Goal: Transaction & Acquisition: Purchase product/service

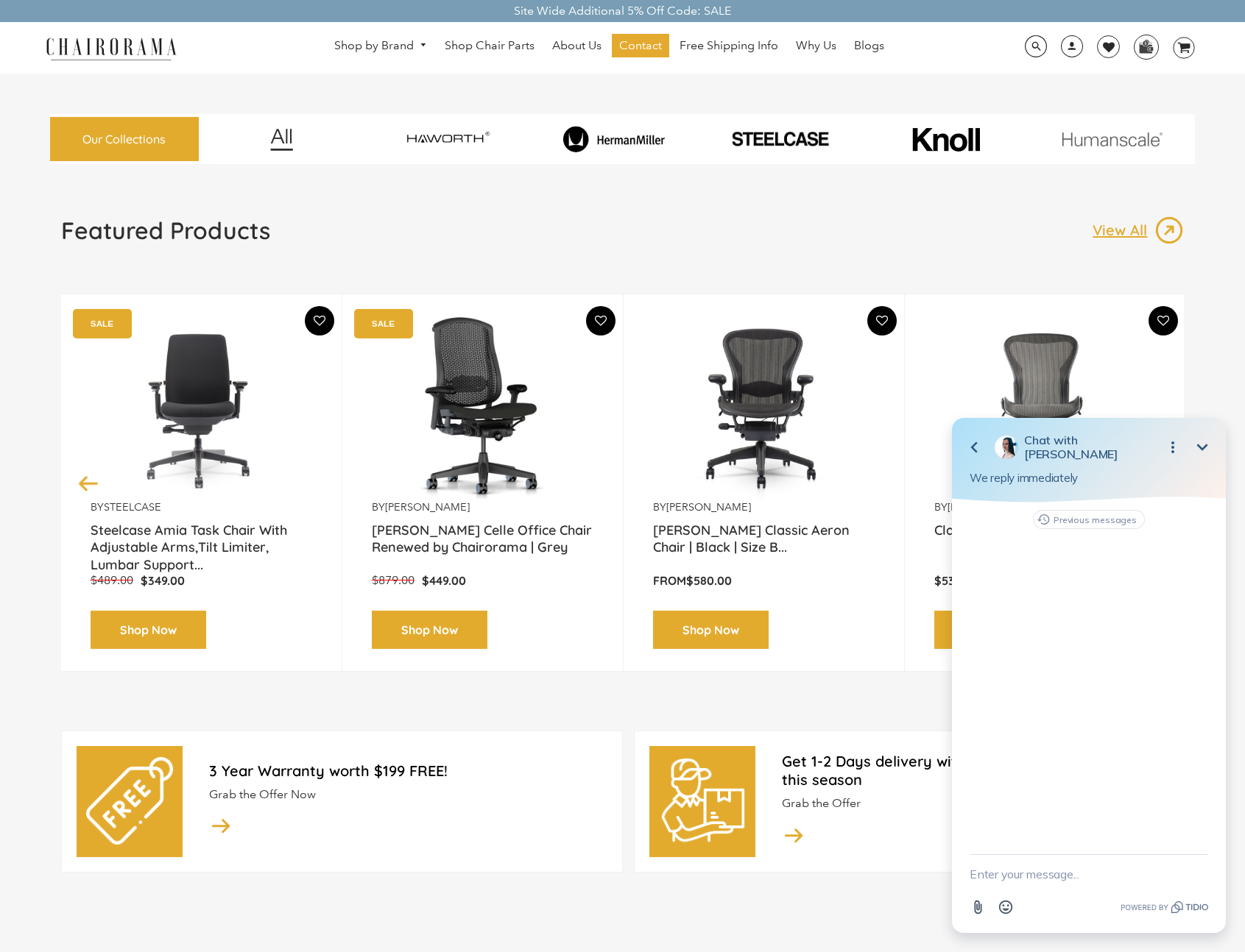
click at [719, 641] on link "Shop Now" at bounding box center [710, 630] width 115 height 39
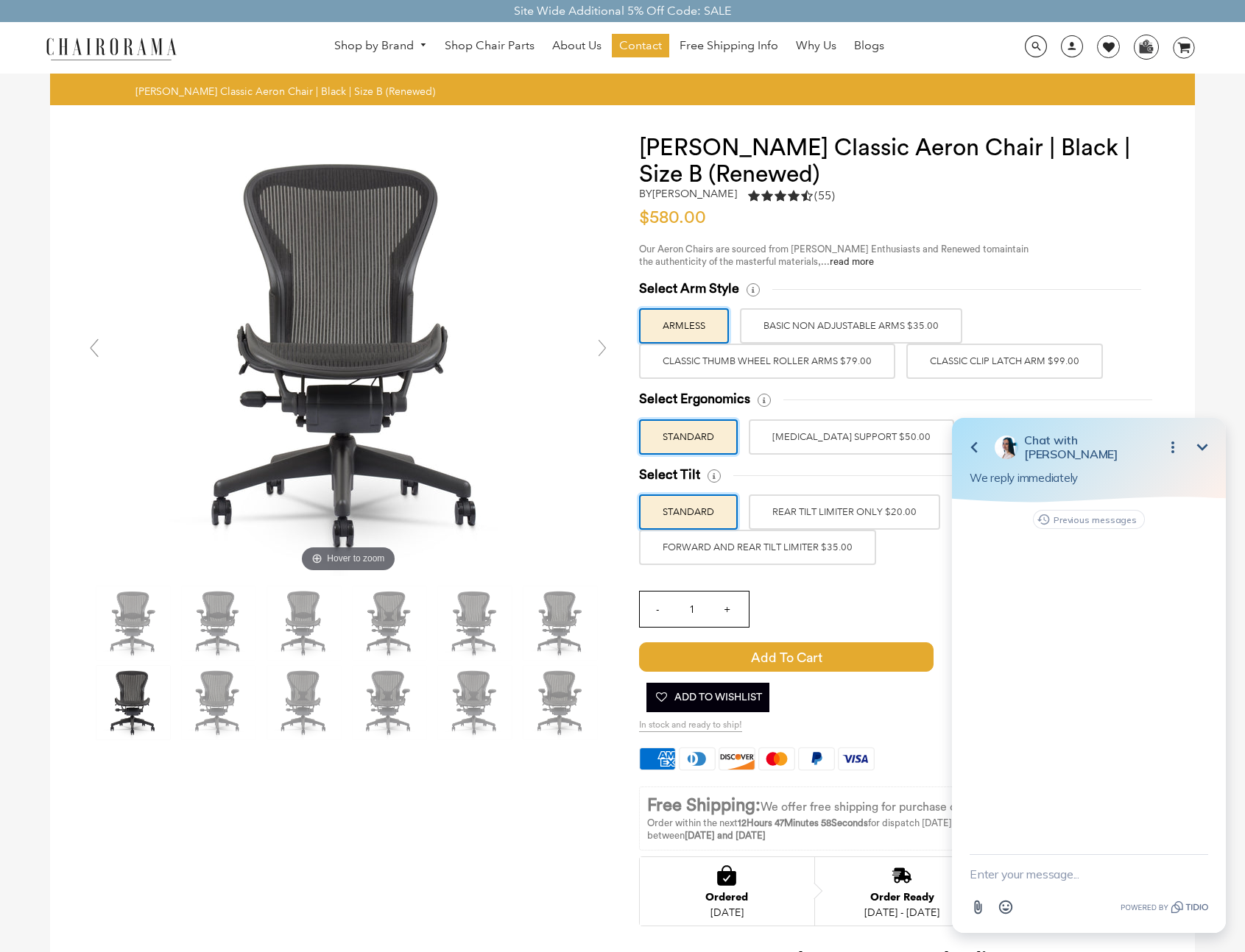
drag, startPoint x: 367, startPoint y: 67, endPoint x: 363, endPoint y: 104, distance: 37.2
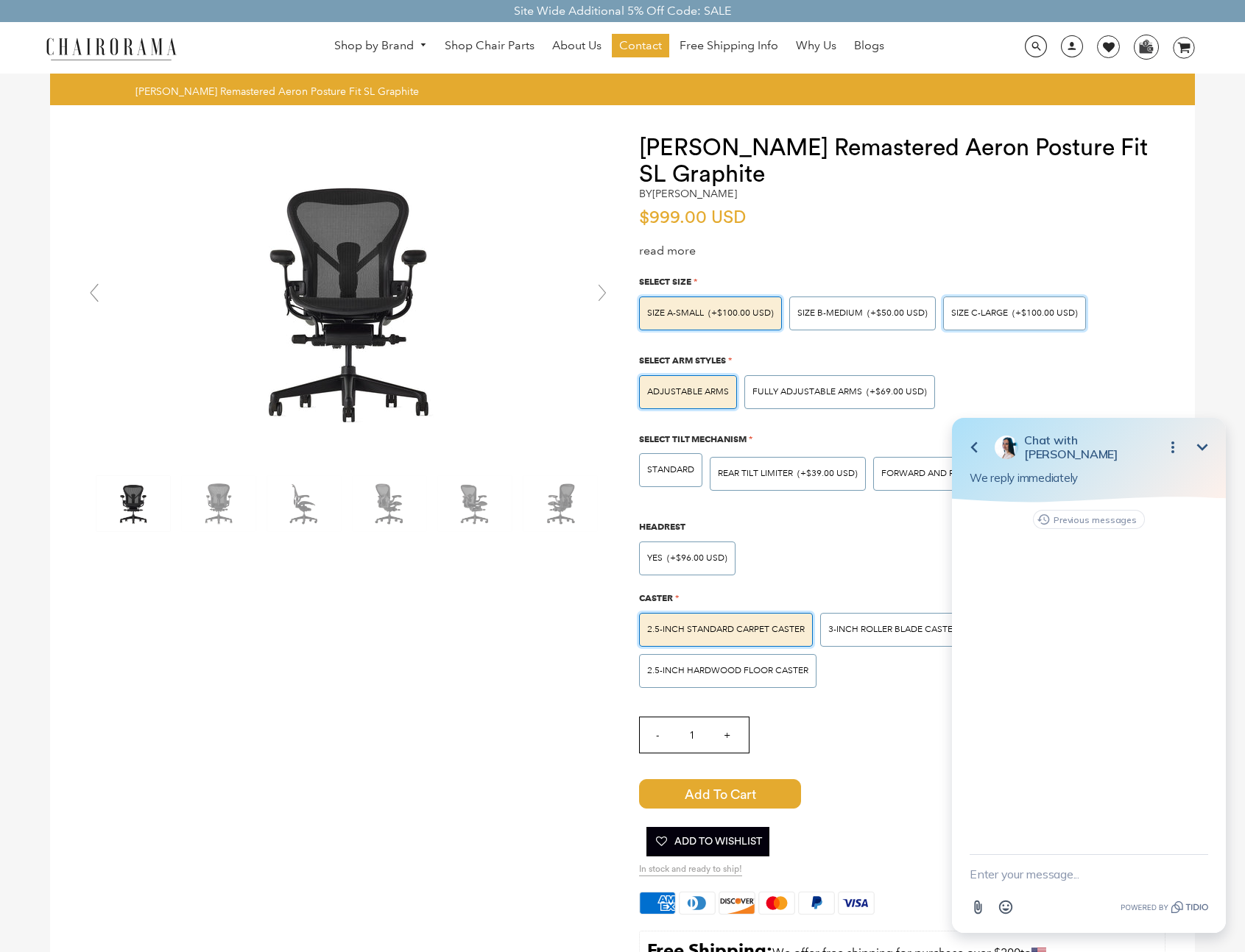
click at [988, 322] on div "SIZE C-LARGE (+$100.00 USD)" at bounding box center [1015, 313] width 142 height 34
click at [0, 0] on input "SIZE C-LARGE (+$100.00 USD)" at bounding box center [0, 0] width 0 height 0
click at [826, 397] on div "Fully Adjustable Arms (+$69.00 USD)" at bounding box center [839, 392] width 190 height 34
click at [0, 0] on input "Fully Adjustable Arms (+$69.00 USD)" at bounding box center [0, 0] width 0 height 0
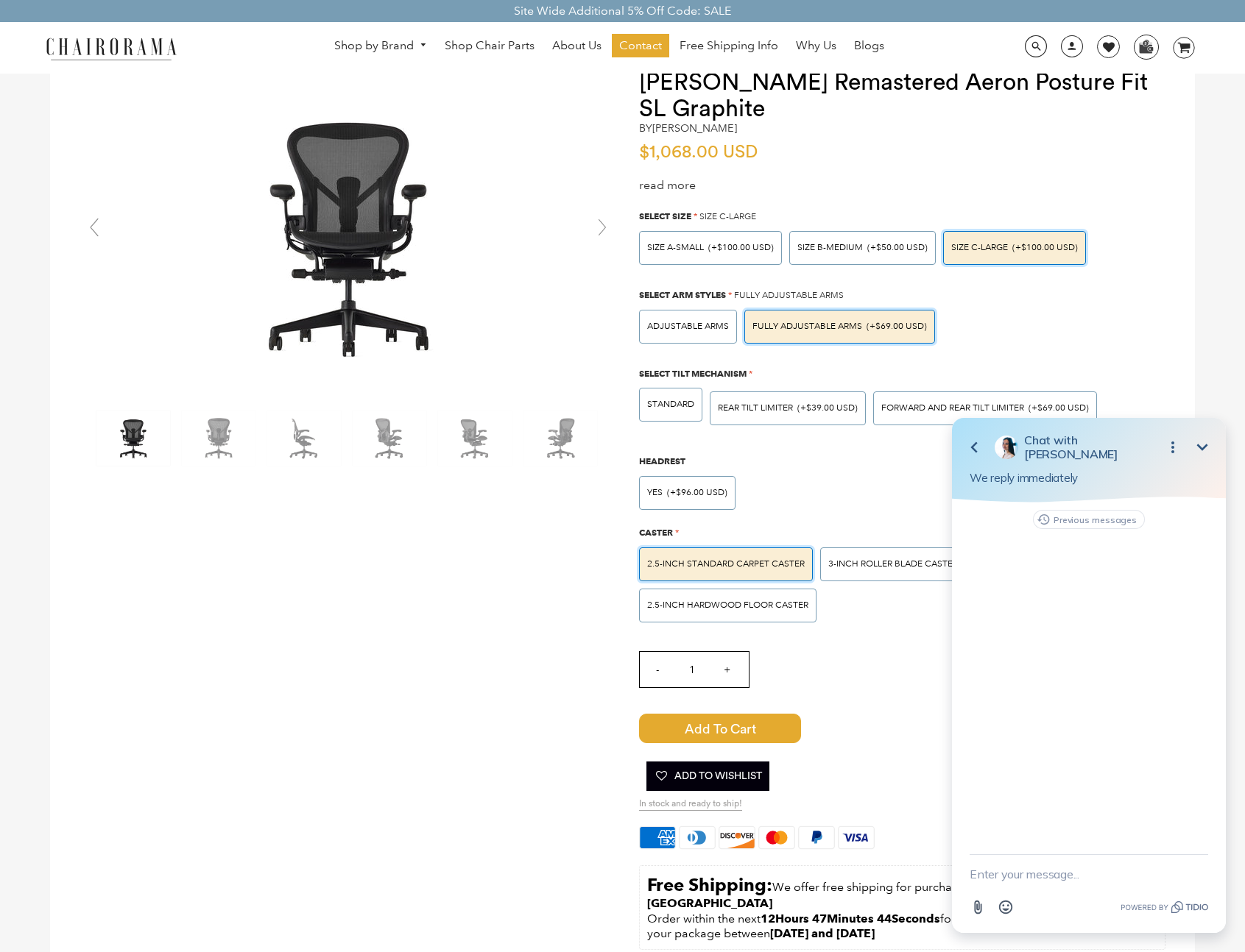
scroll to position [89, 0]
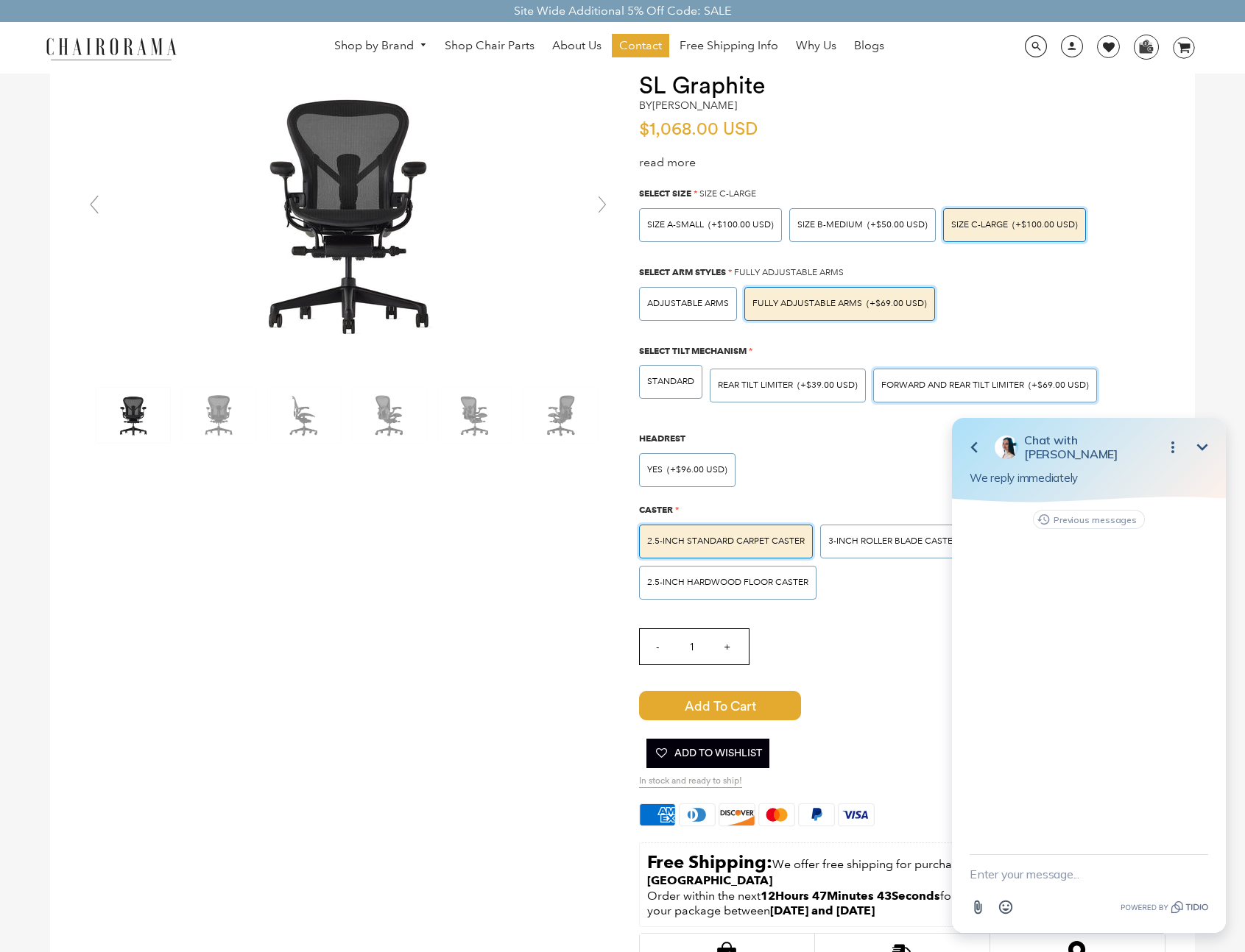
click at [946, 394] on div "FORWARD AND REAR TILT LIMITER (+$69.00 USD)" at bounding box center [984, 385] width 223 height 34
click at [0, 0] on input "FORWARD AND REAR TILT LIMITER (+$69.00 USD)" at bounding box center [0, 0] width 0 height 0
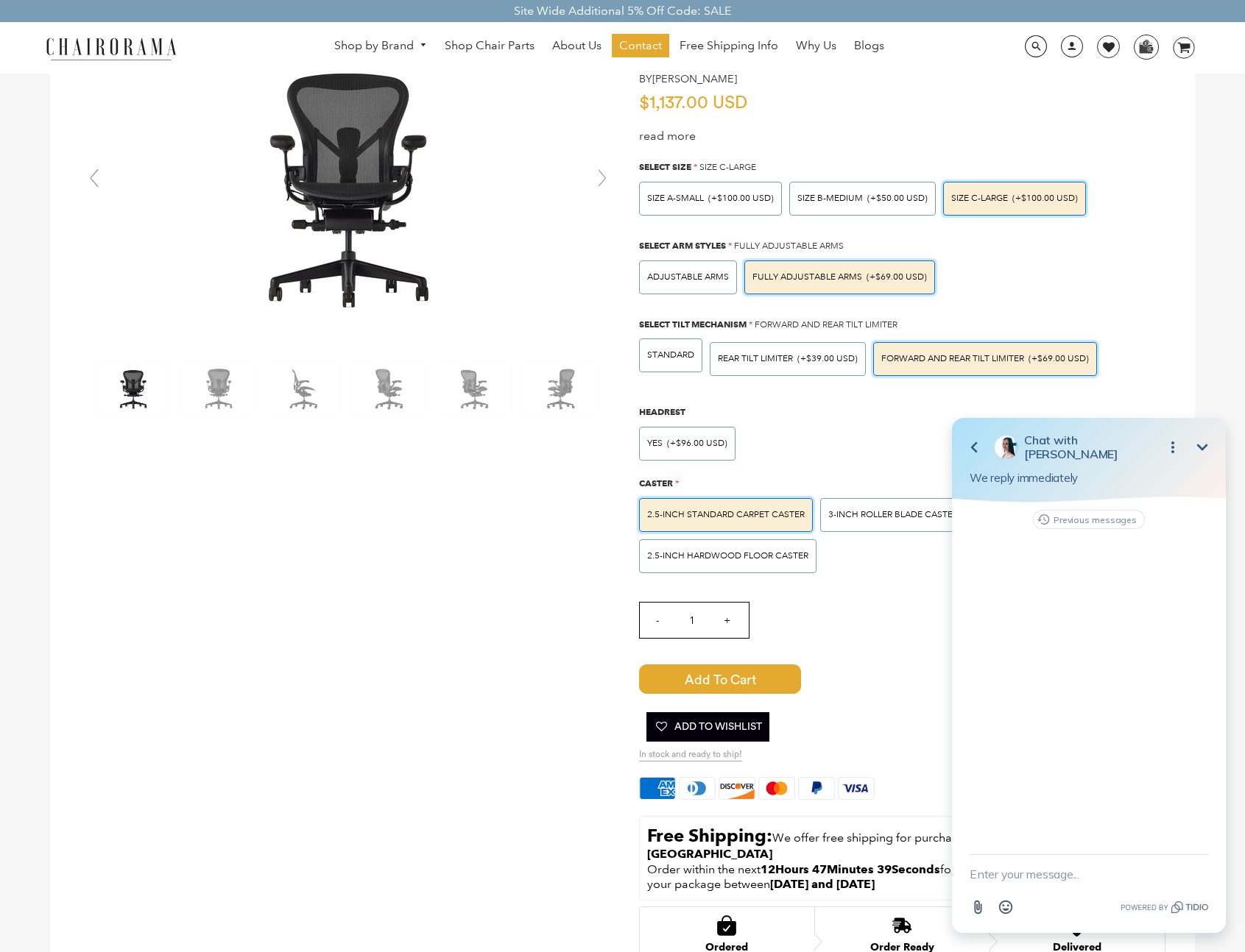
scroll to position [125, 0]
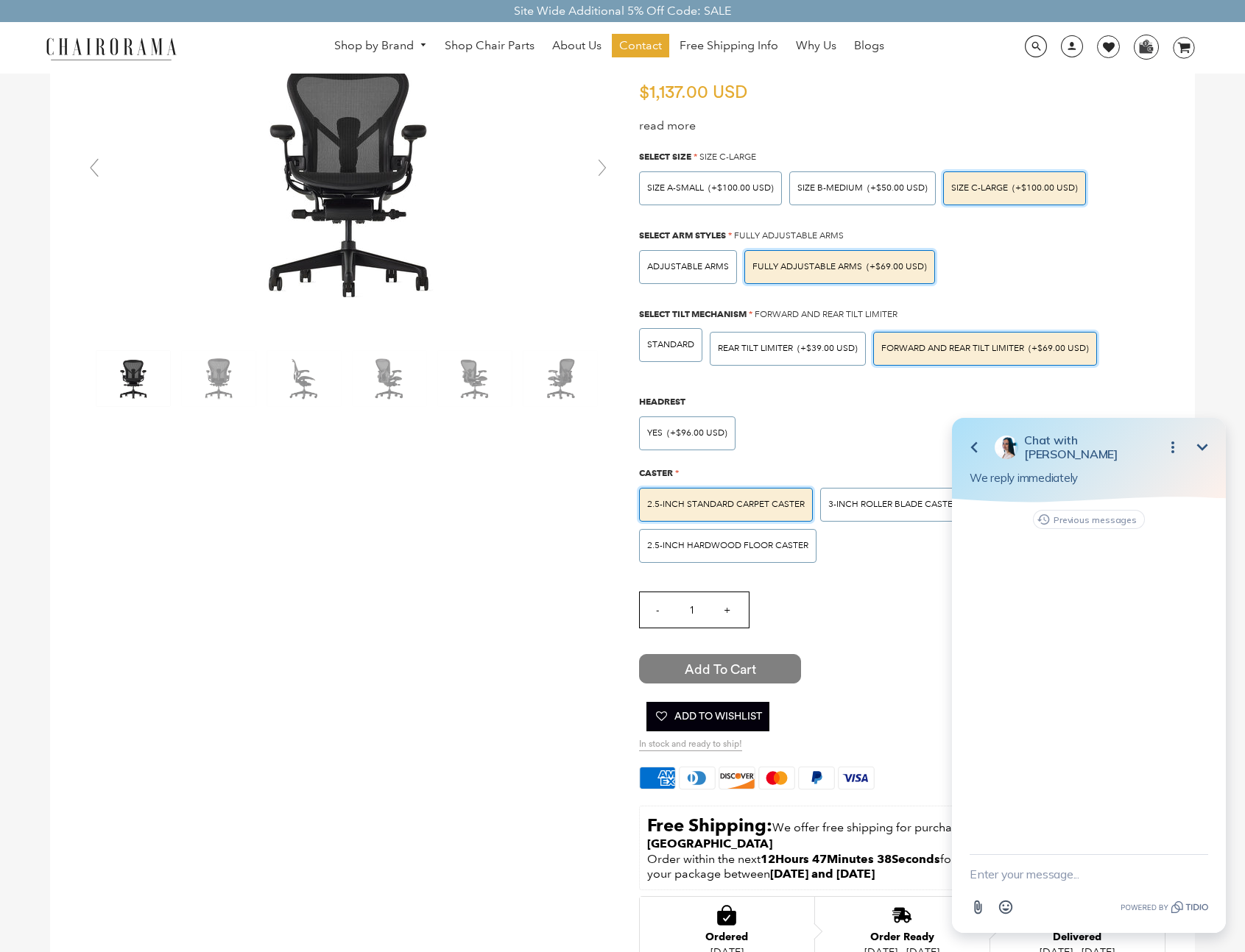
click at [714, 674] on span "Add to Cart" at bounding box center [720, 669] width 162 height 29
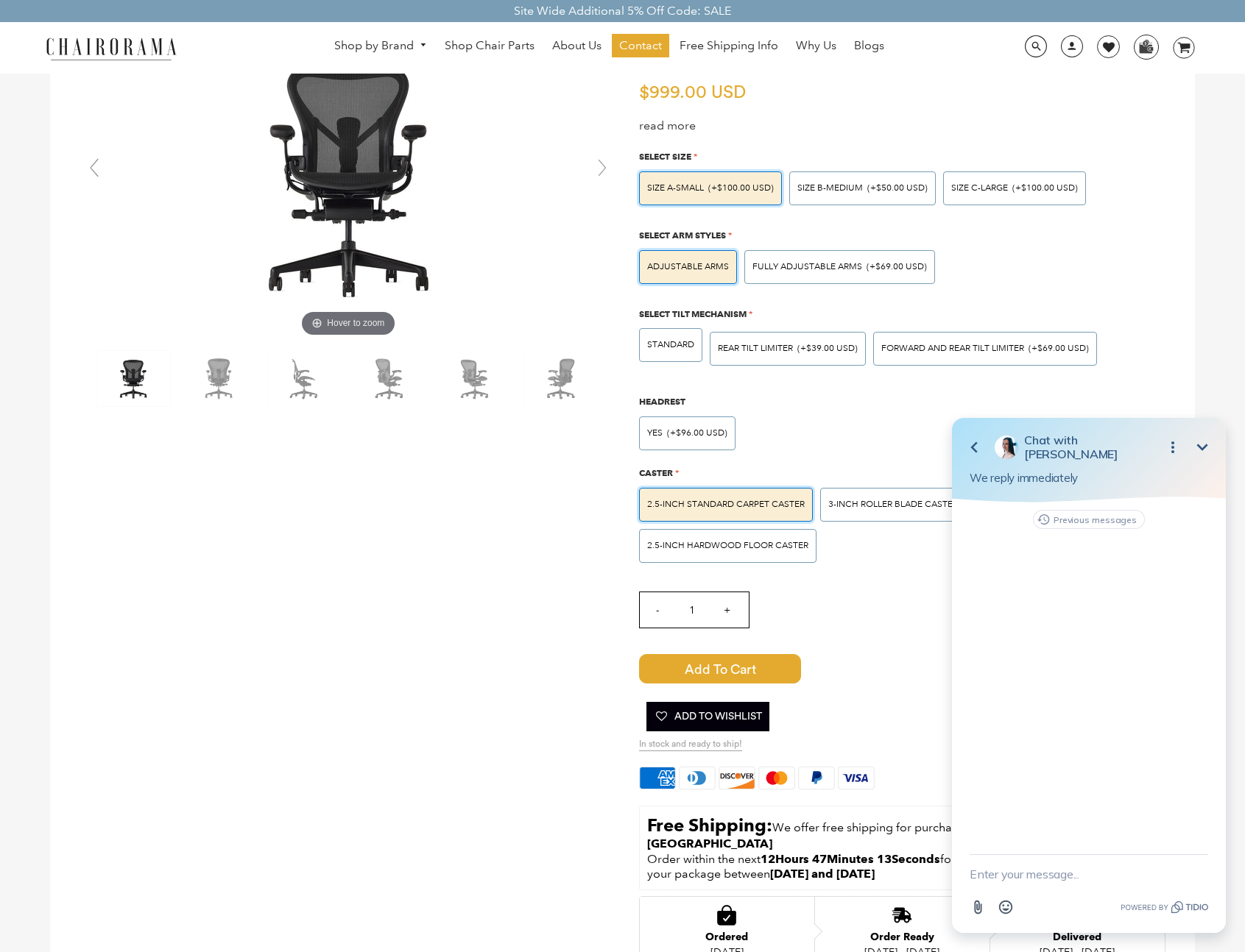
click at [1072, 871] on textarea "New message" at bounding box center [1089, 874] width 238 height 38
click at [1108, 868] on textarea "Hello. I wanted to know if you could provide eta for my order." at bounding box center [1070, 867] width 202 height 53
type textarea "G"
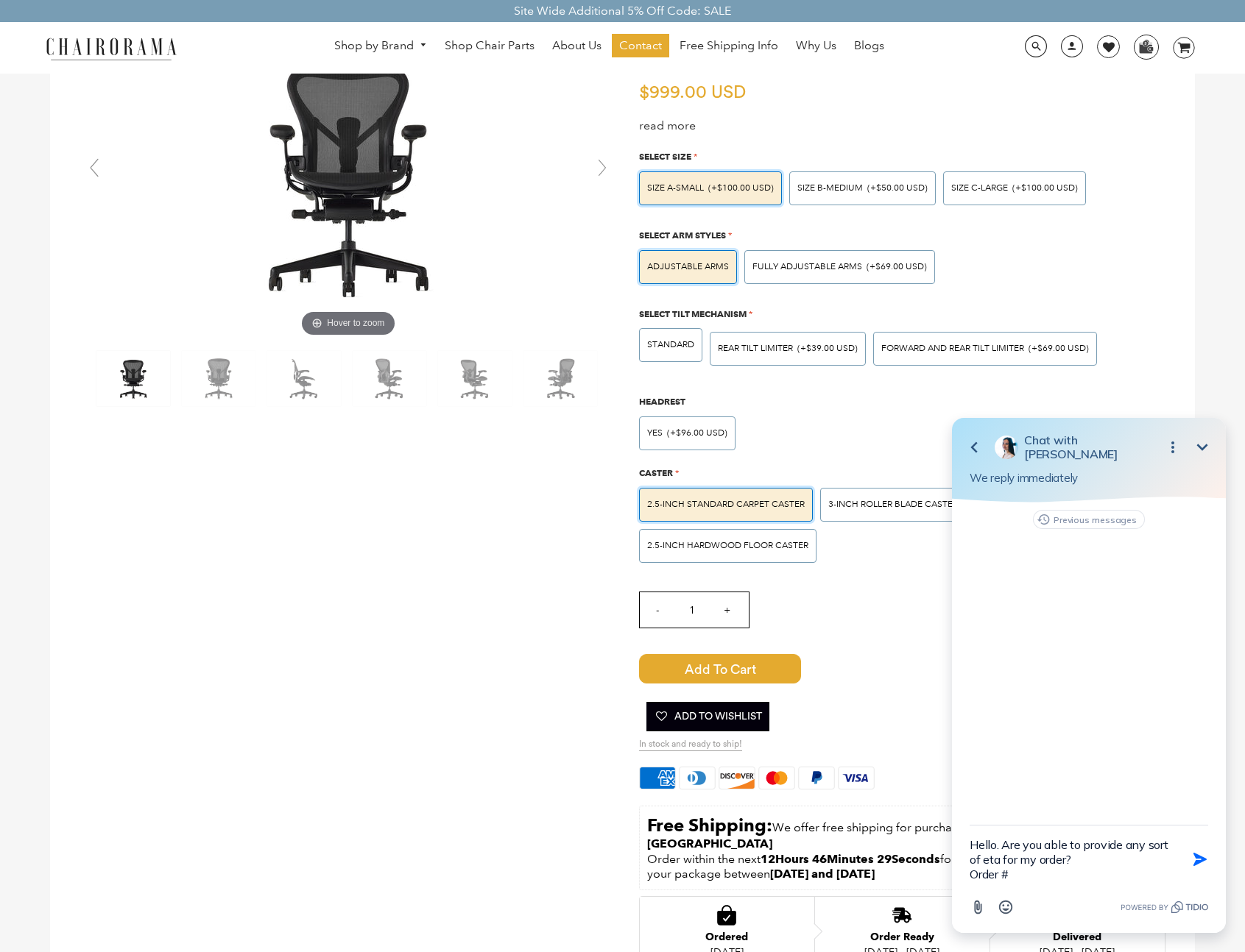
paste textarea "3735"
type textarea "Hello. Are you able to provide any sort of eta for my order? Order #3735"
click at [1195, 866] on icon "button" at bounding box center [1200, 859] width 17 height 17
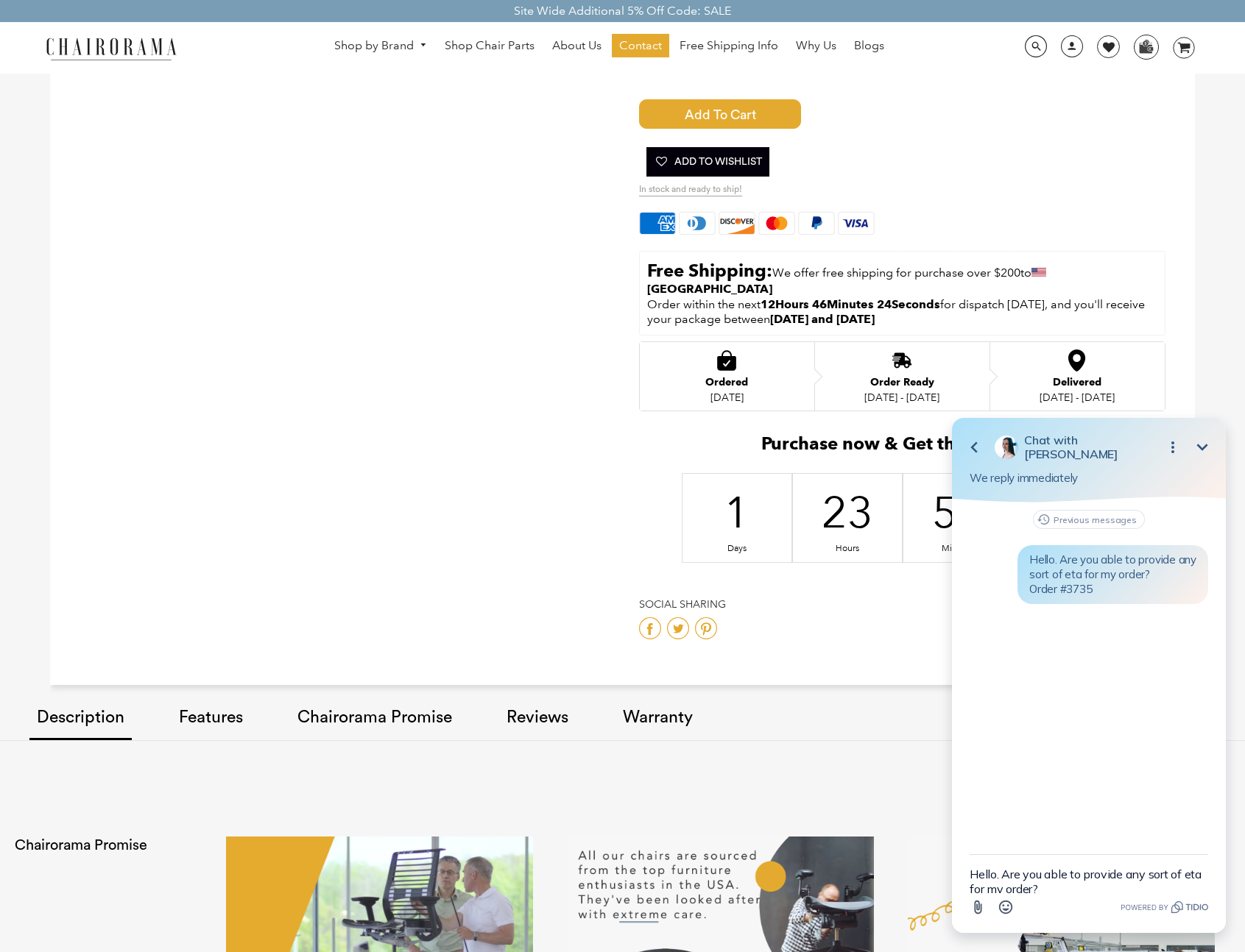
scroll to position [684, 0]
